Goal: Navigation & Orientation: Find specific page/section

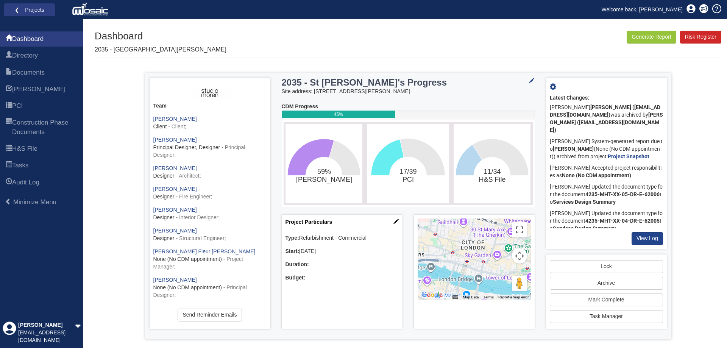
click at [25, 8] on link "❮ Projects" at bounding box center [29, 10] width 41 height 10
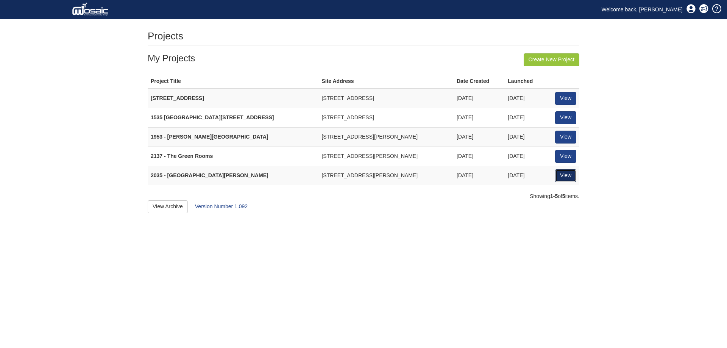
click at [566, 176] on link "View" at bounding box center [565, 175] width 21 height 13
